Goal: Task Accomplishment & Management: Use online tool/utility

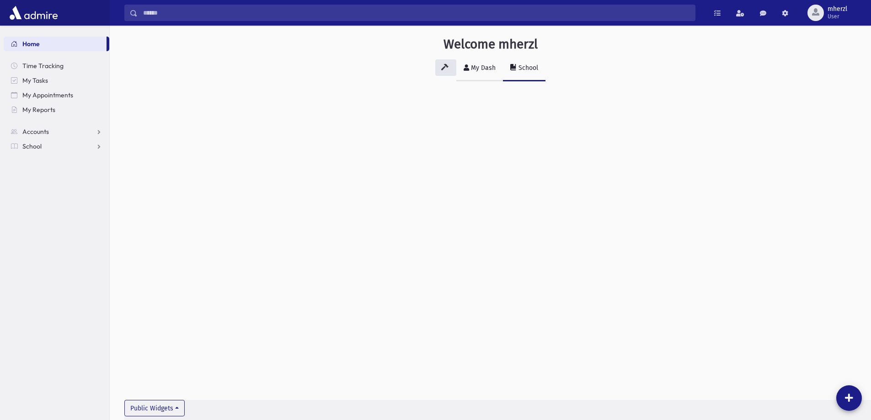
click at [481, 70] on div "My Dash" at bounding box center [482, 68] width 27 height 8
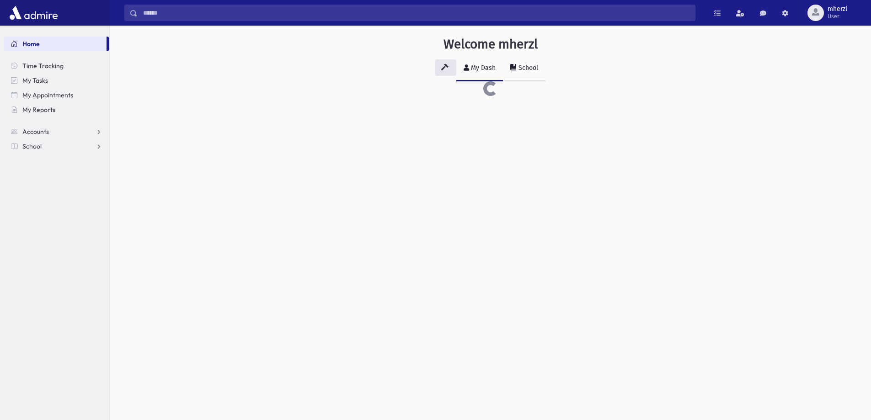
click at [524, 68] on div "School" at bounding box center [527, 68] width 21 height 8
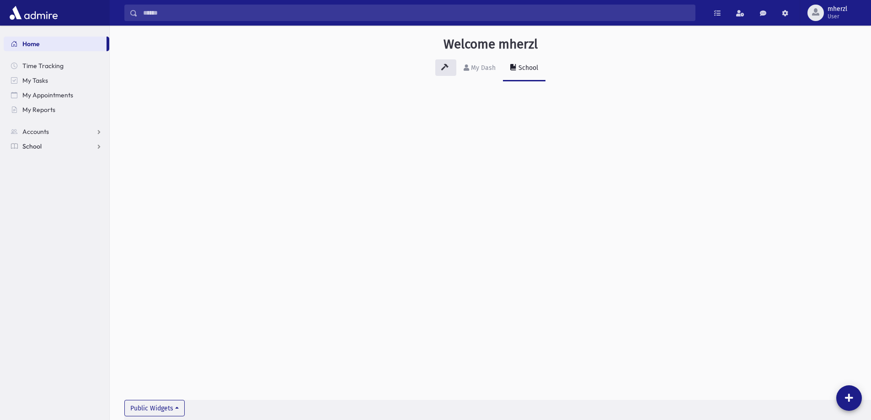
click at [43, 144] on link "School" at bounding box center [57, 146] width 106 height 15
click at [54, 177] on span "Attendance" at bounding box center [44, 175] width 34 height 8
click at [52, 187] on link "Entry" at bounding box center [57, 190] width 106 height 15
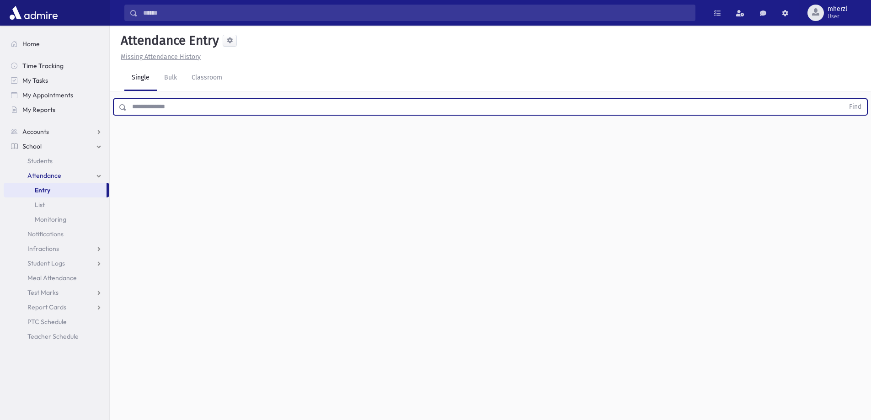
click at [153, 108] on input "text" at bounding box center [485, 107] width 717 height 16
click at [844, 99] on button "Find" at bounding box center [855, 107] width 23 height 16
type input "*"
